Goal: Find specific page/section: Find specific page/section

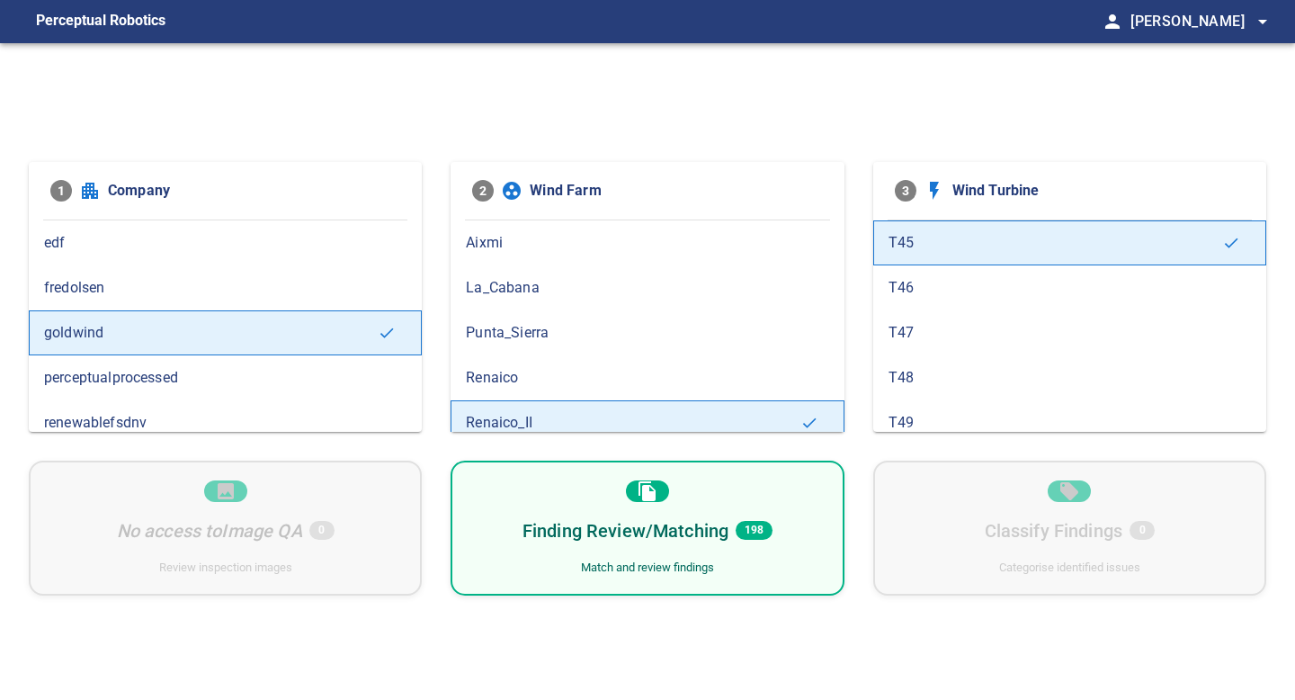
scroll to position [13, 0]
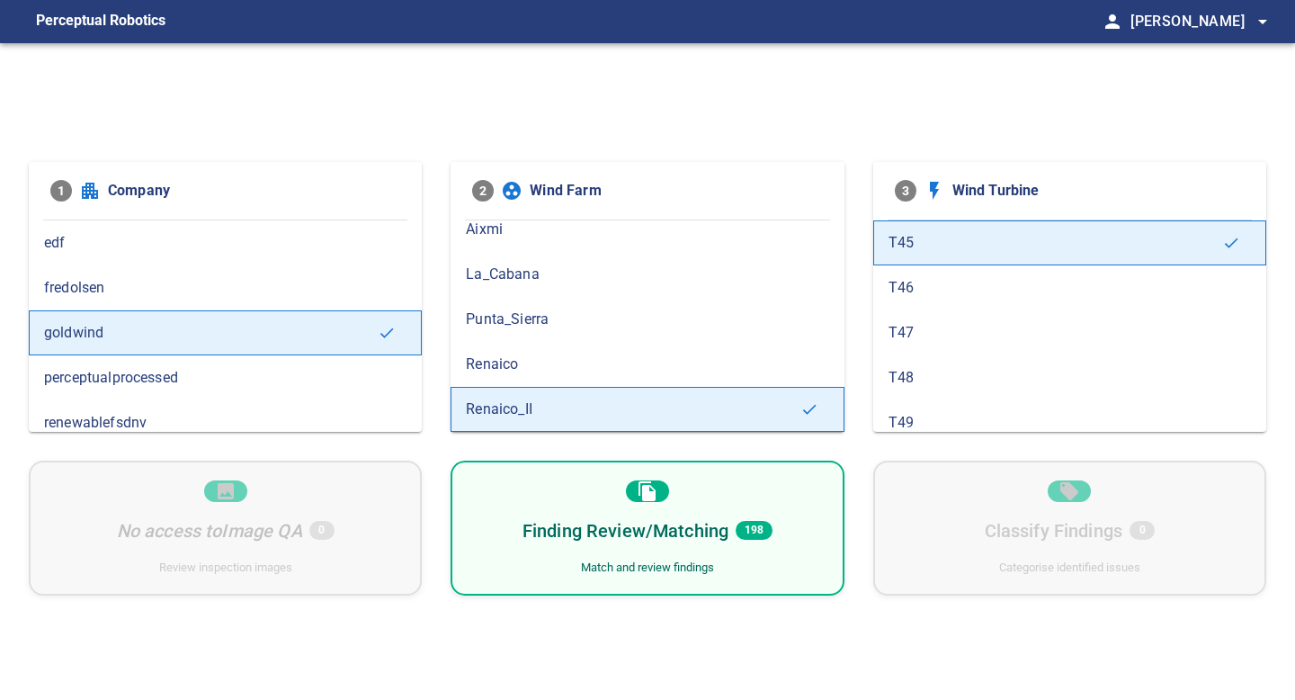
click at [217, 298] on span "fredolsen" at bounding box center [225, 288] width 362 height 22
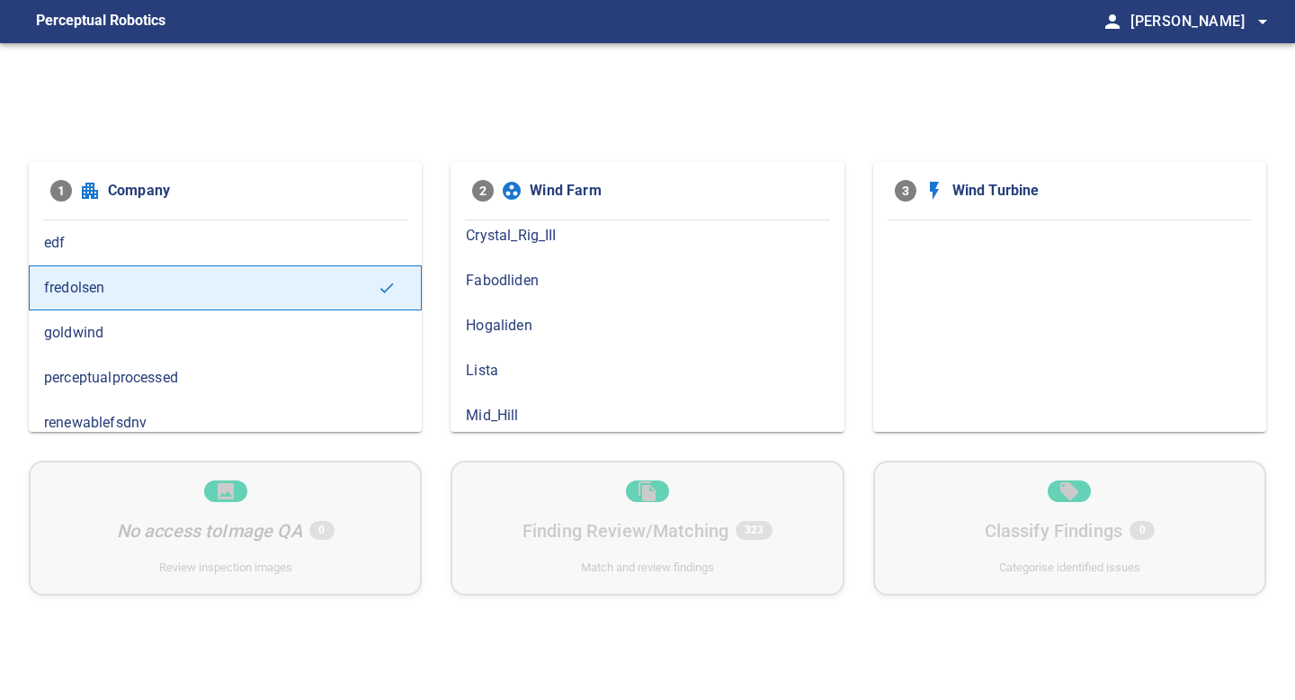
scroll to position [188, 0]
click at [513, 284] on span "Fabodliden" at bounding box center [647, 280] width 362 height 22
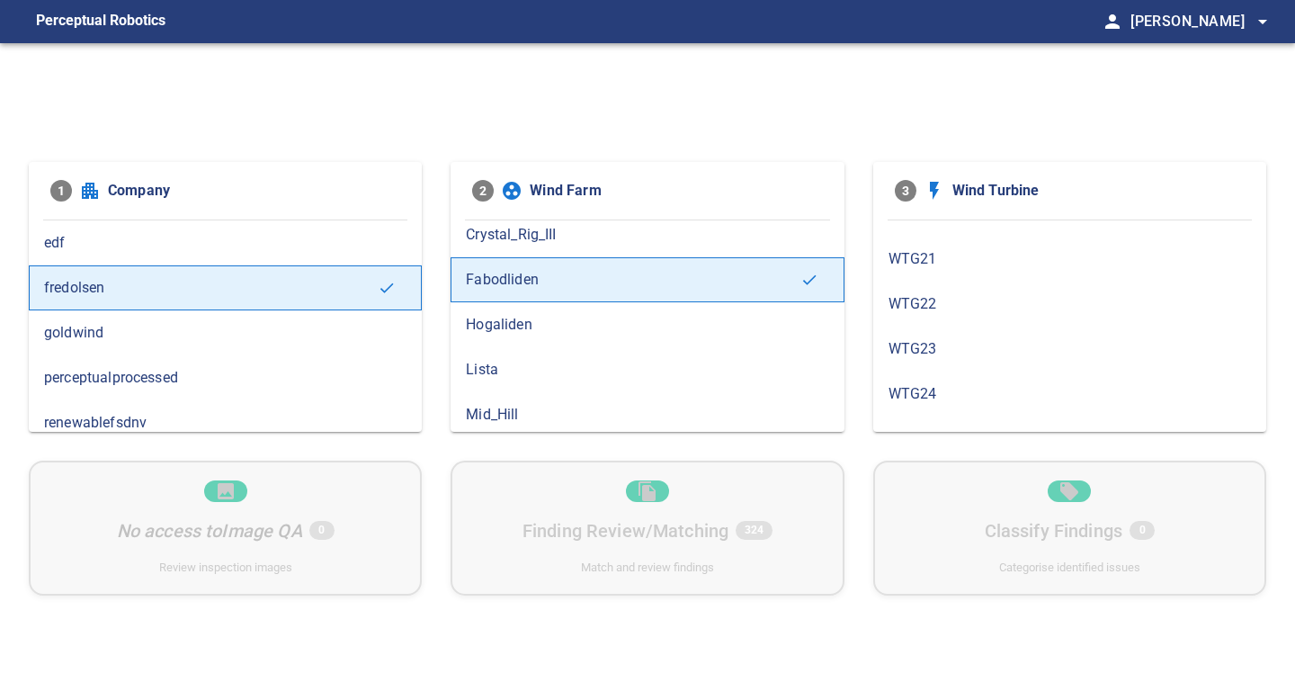
scroll to position [1047, 0]
click at [940, 323] on span "WTG27" at bounding box center [1069, 319] width 362 height 22
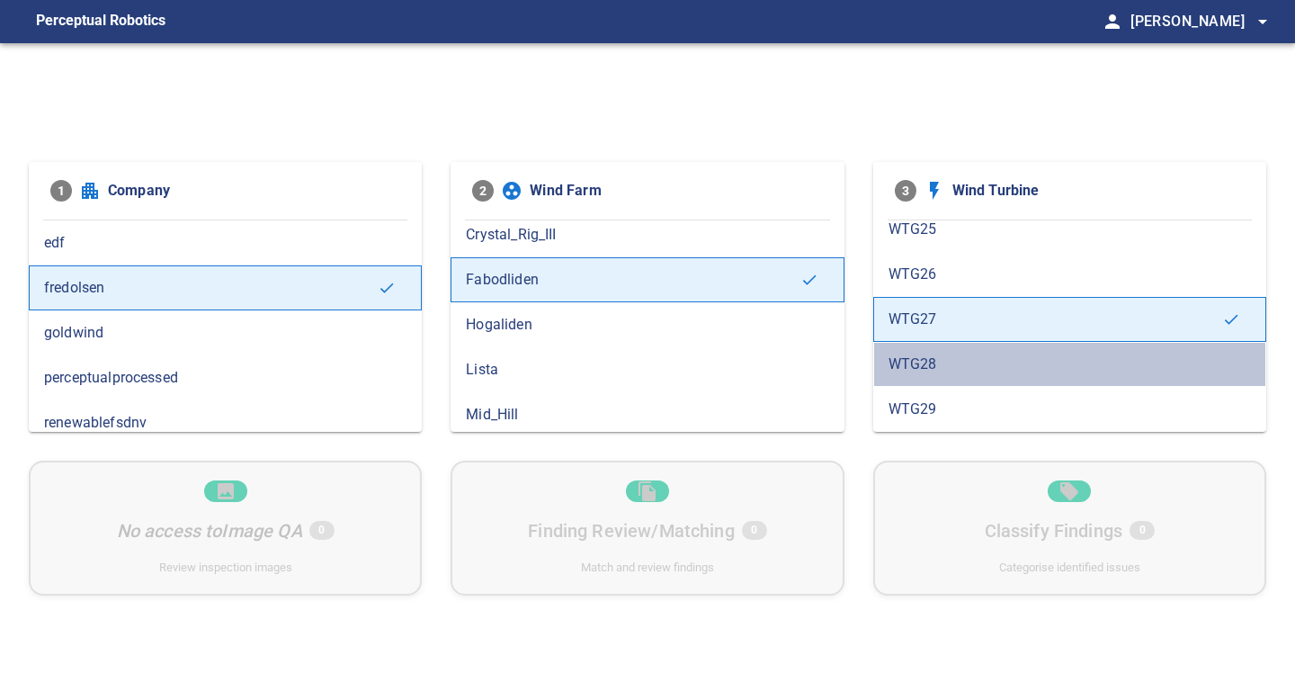
click at [941, 358] on span "WTG28" at bounding box center [1069, 364] width 362 height 22
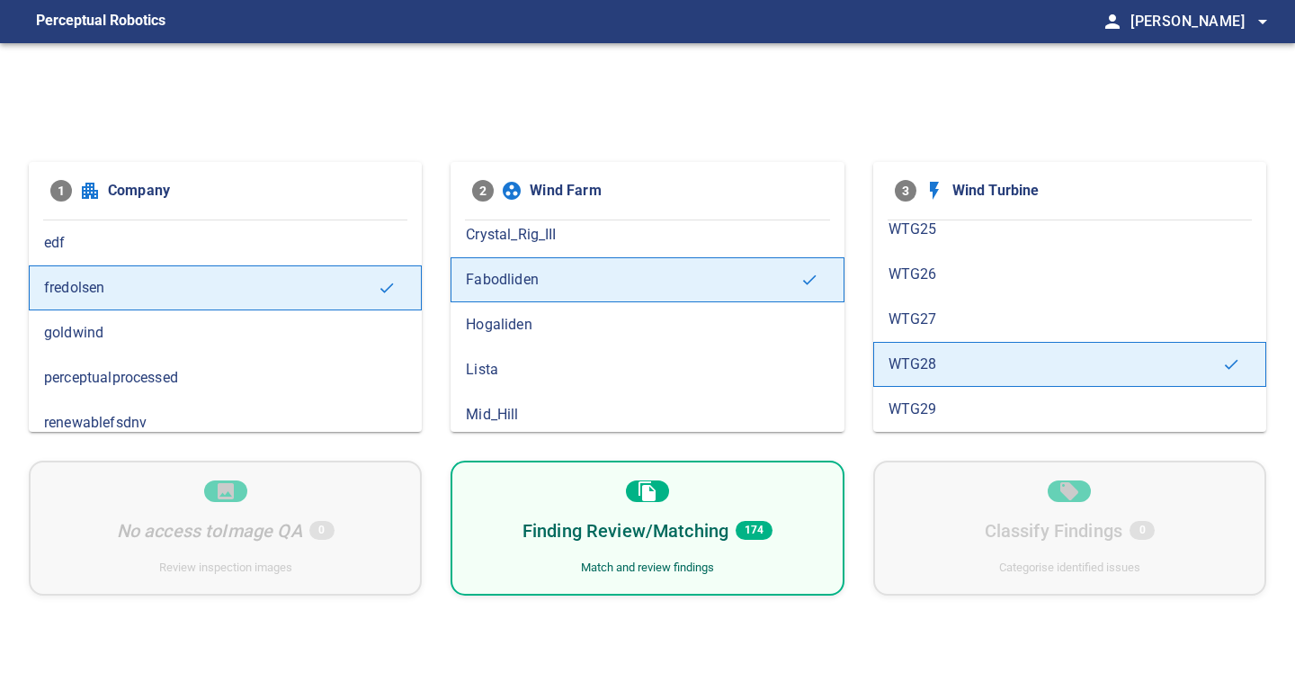
click at [940, 397] on div "WTG29" at bounding box center [1069, 409] width 393 height 45
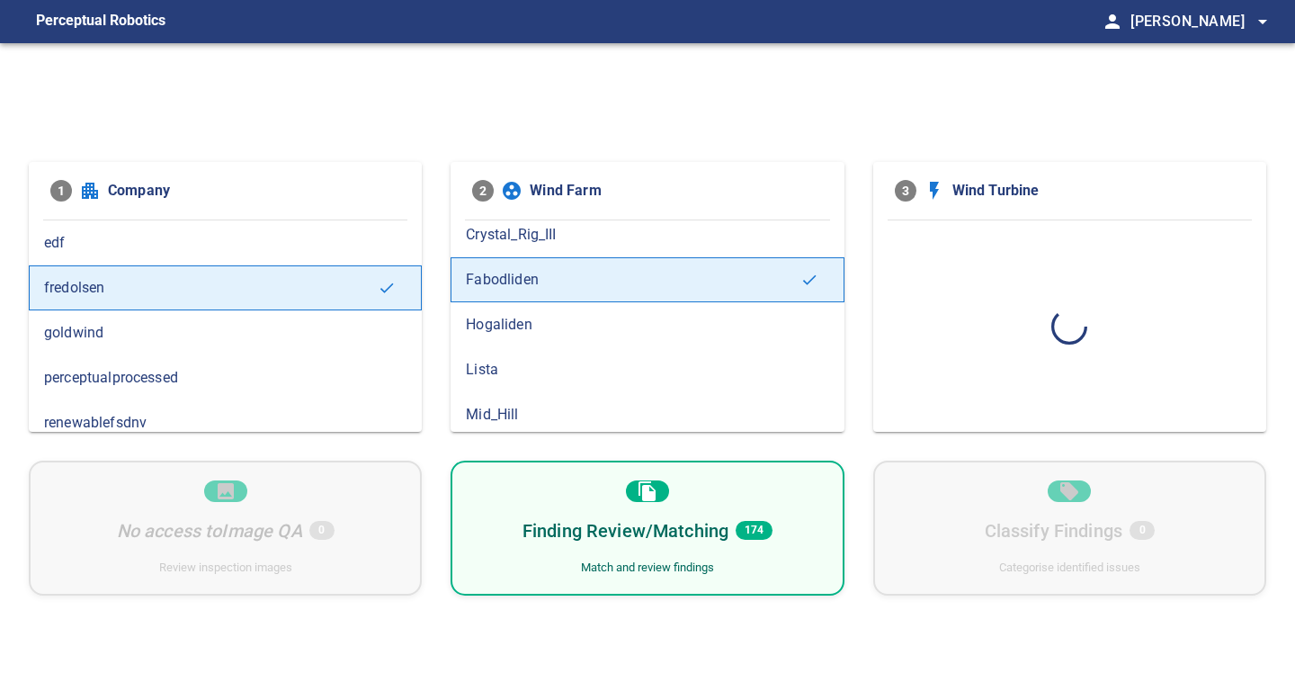
scroll to position [0, 0]
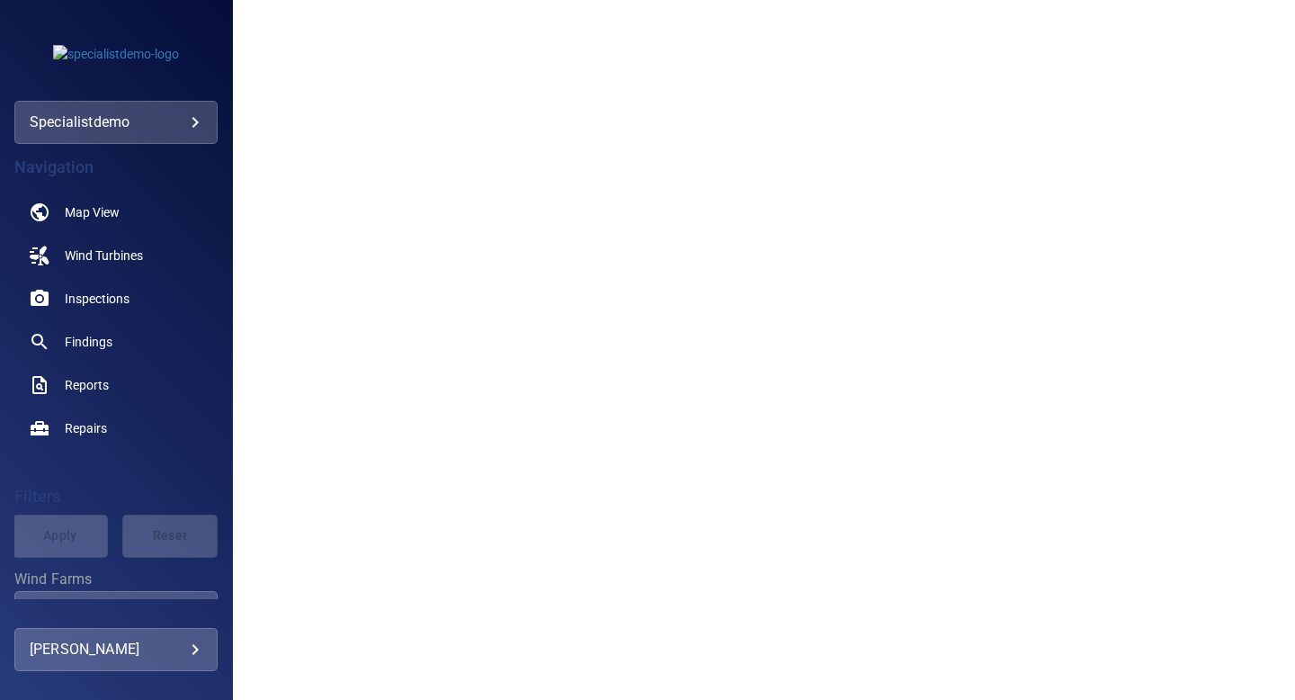
click at [197, 121] on body "**********" at bounding box center [647, 350] width 1295 height 700
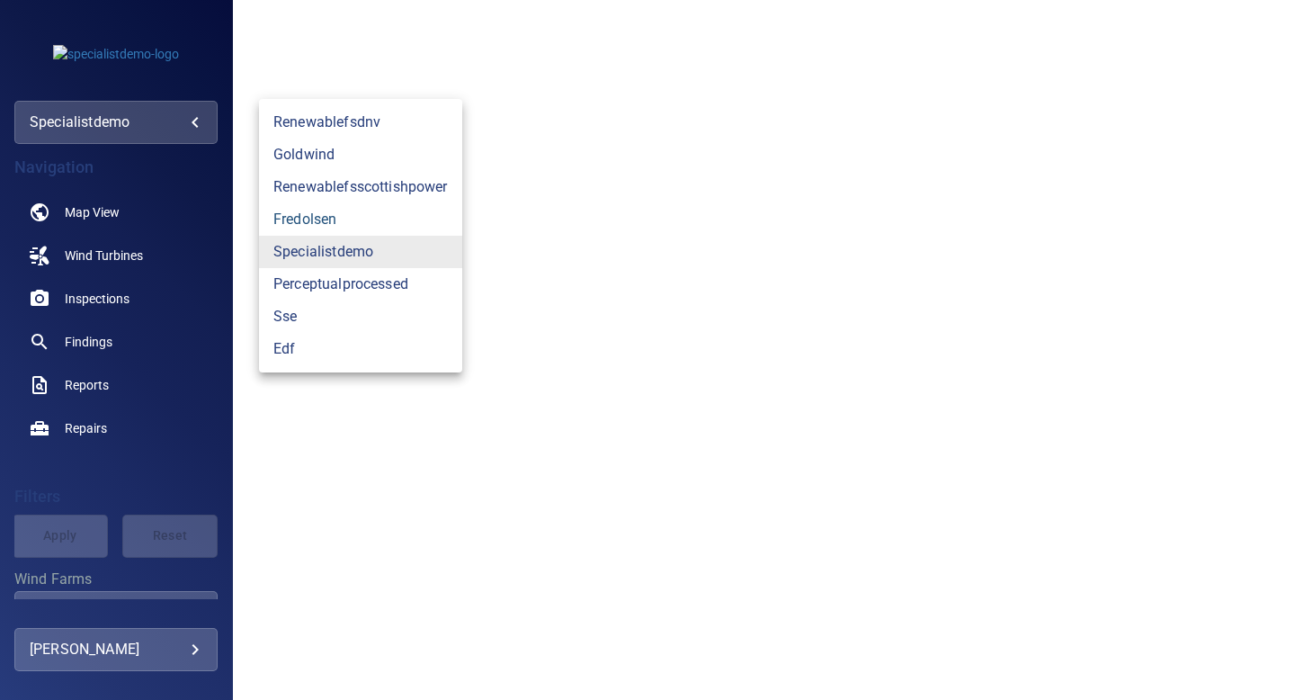
click at [313, 228] on link "fredolsen" at bounding box center [360, 219] width 203 height 32
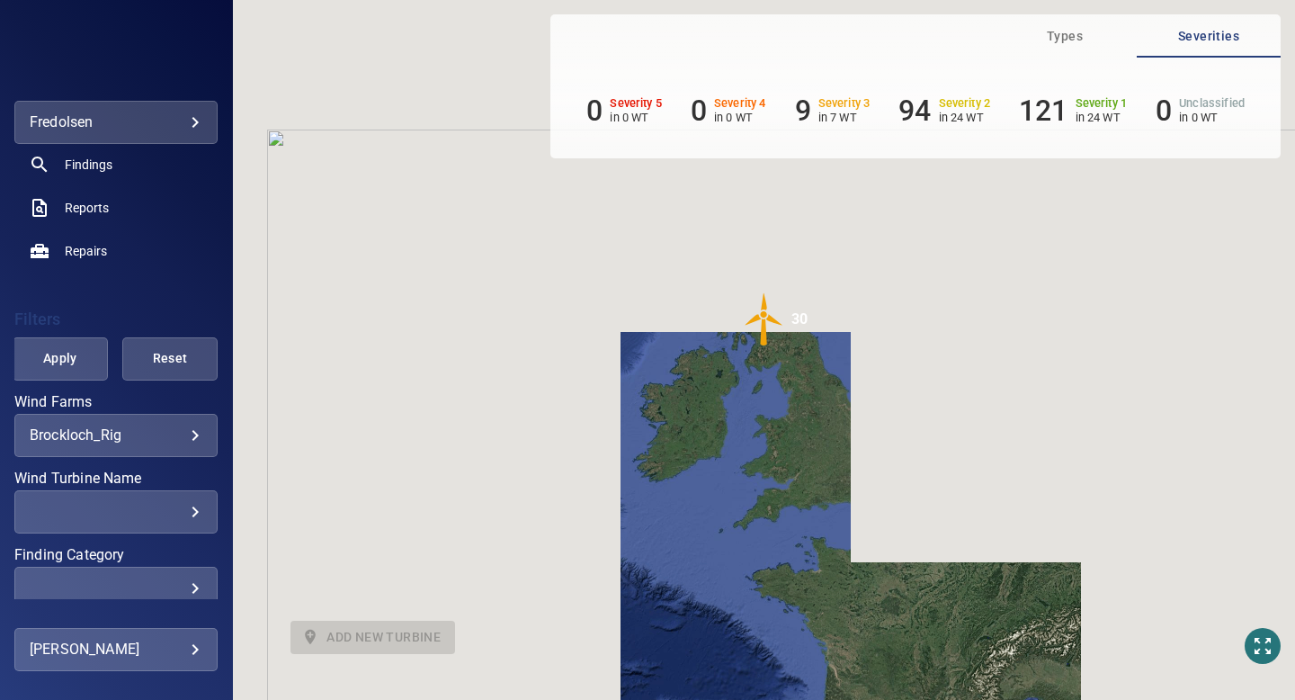
scroll to position [186, 0]
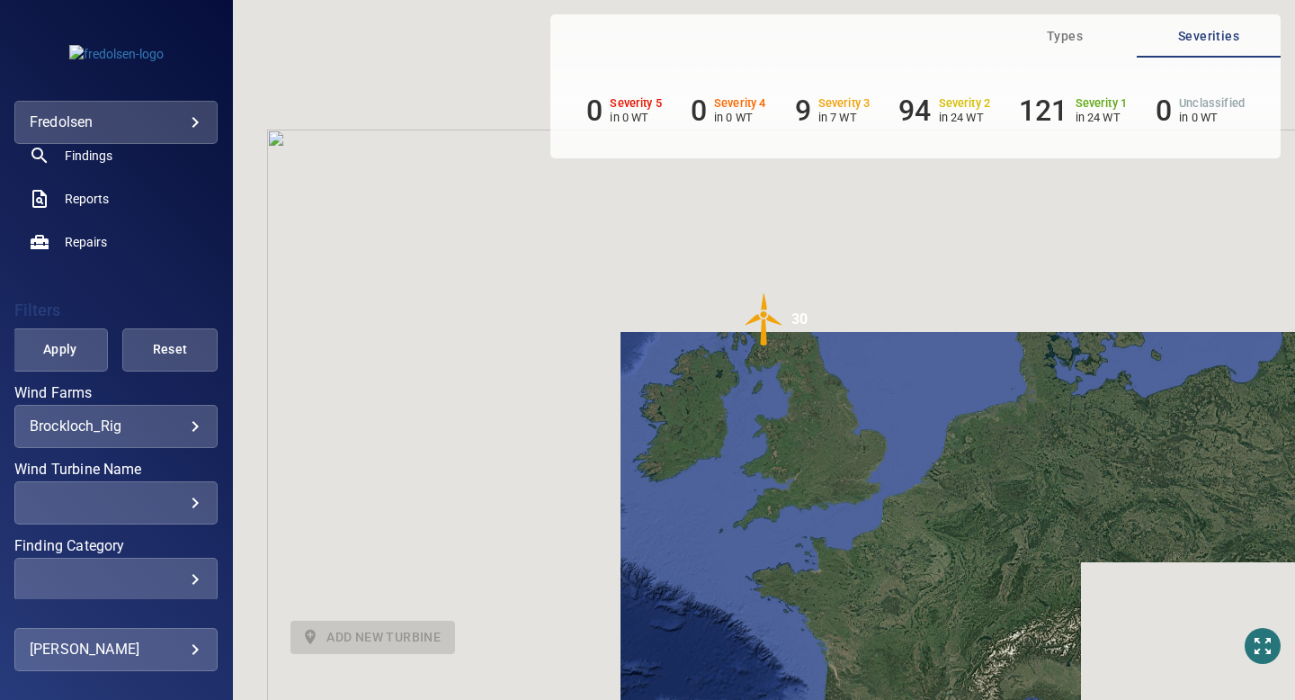
click at [189, 428] on body "**********" at bounding box center [647, 350] width 1295 height 700
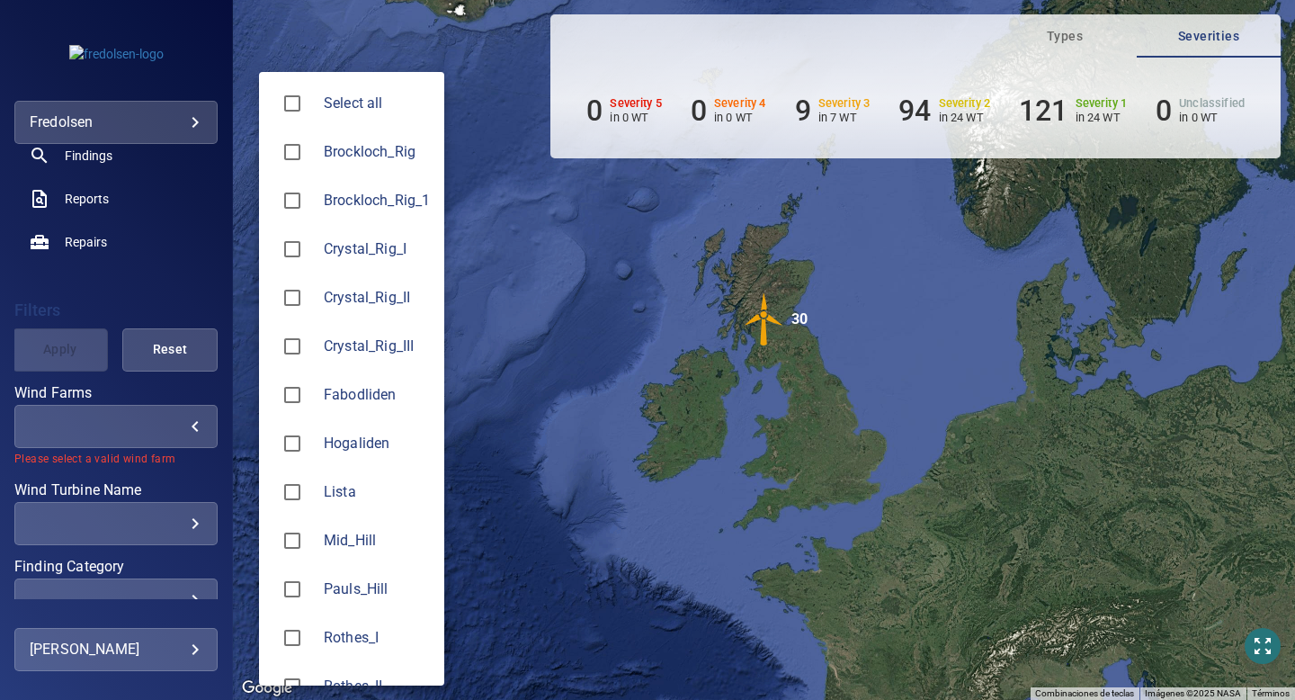
type input "**********"
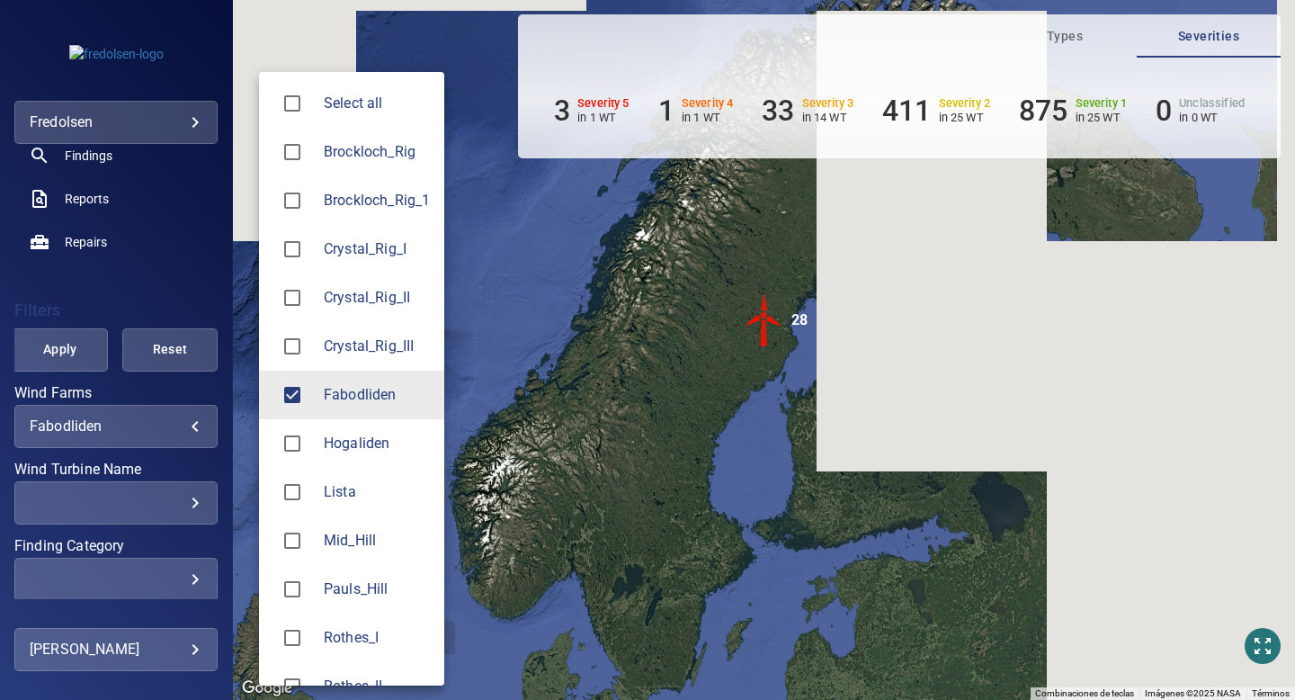
click at [98, 190] on div at bounding box center [647, 350] width 1295 height 700
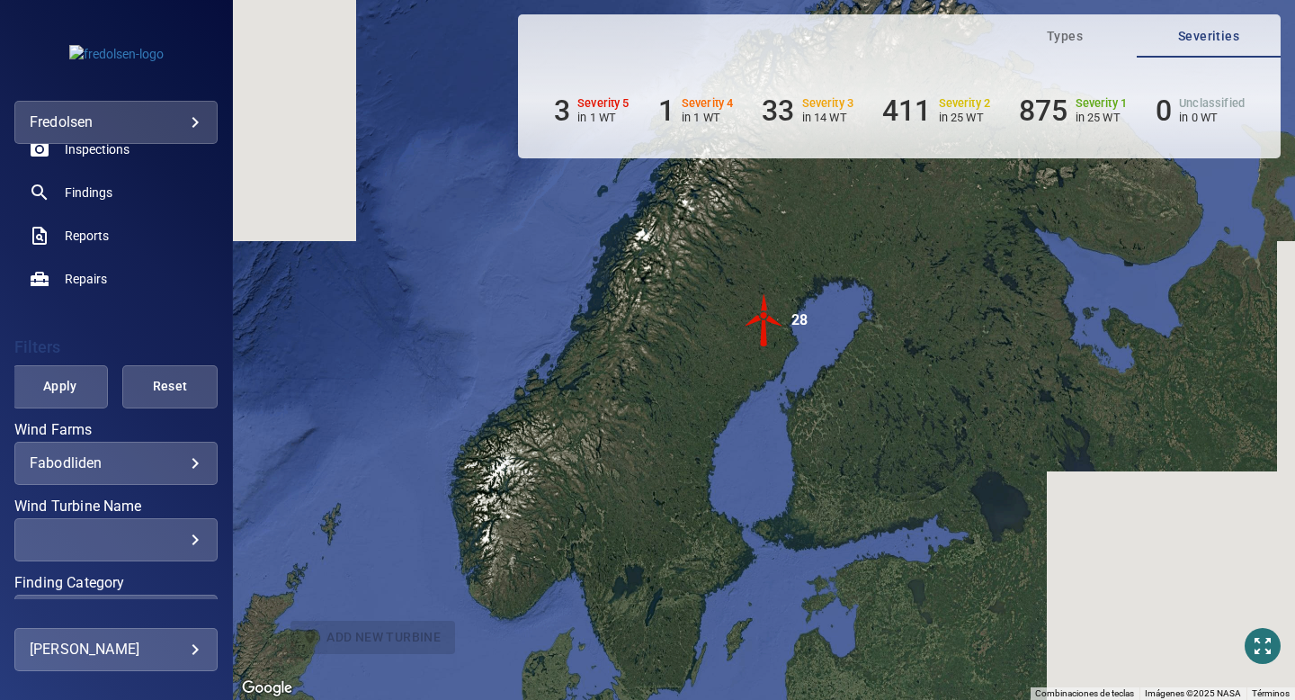
scroll to position [142, 0]
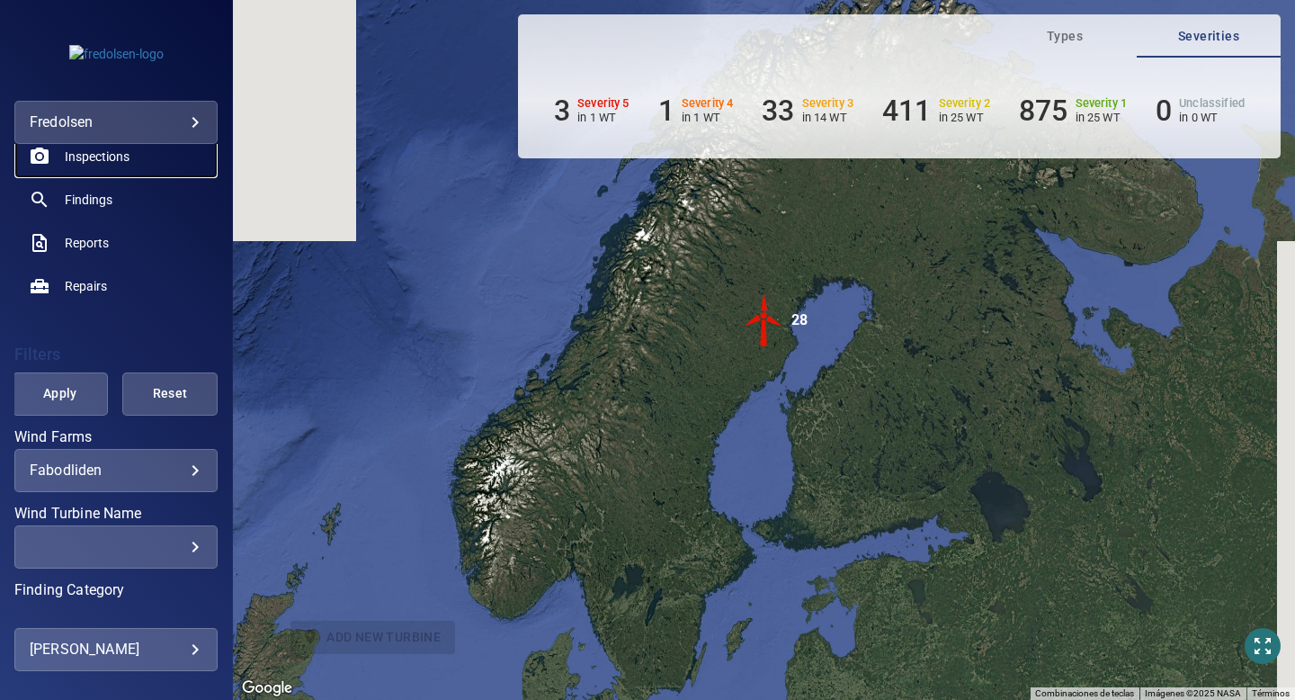
click at [103, 160] on span "Inspections" at bounding box center [97, 156] width 65 height 18
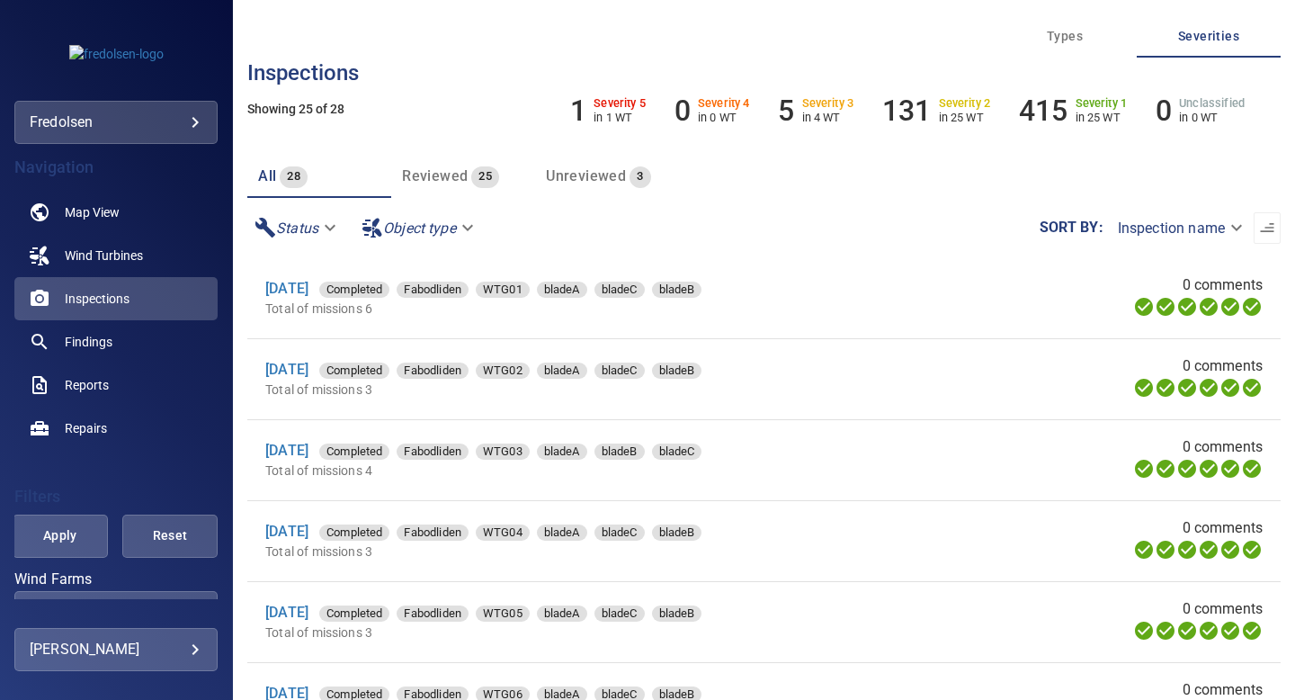
click at [595, 176] on span "Unreviewed" at bounding box center [586, 175] width 80 height 17
